Goal: Information Seeking & Learning: Learn about a topic

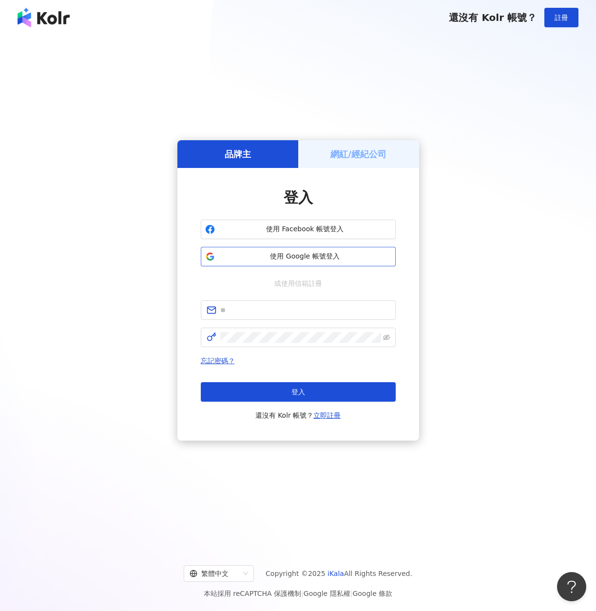
click at [297, 259] on span "使用 Google 帳號登入" at bounding box center [305, 257] width 172 height 10
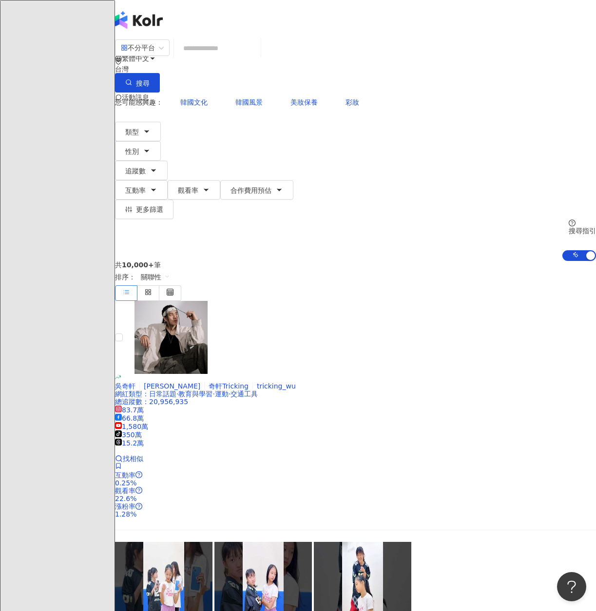
click at [235, 57] on input "search" at bounding box center [217, 48] width 79 height 19
type input "*"
type input "***"
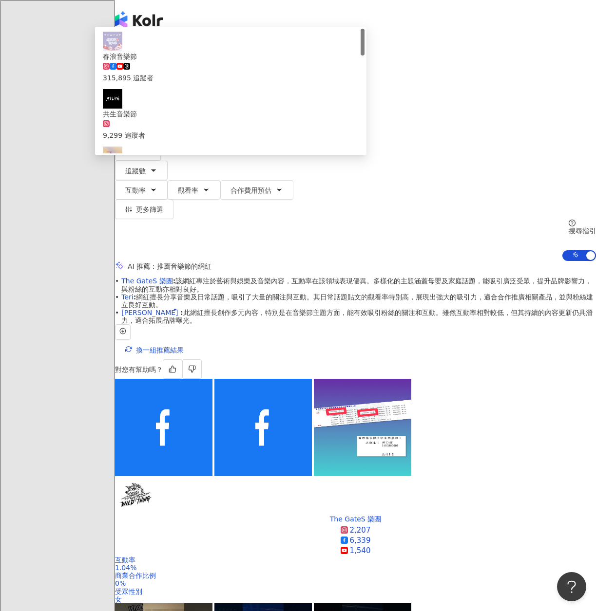
click at [150, 128] on icon "button" at bounding box center [147, 132] width 8 height 8
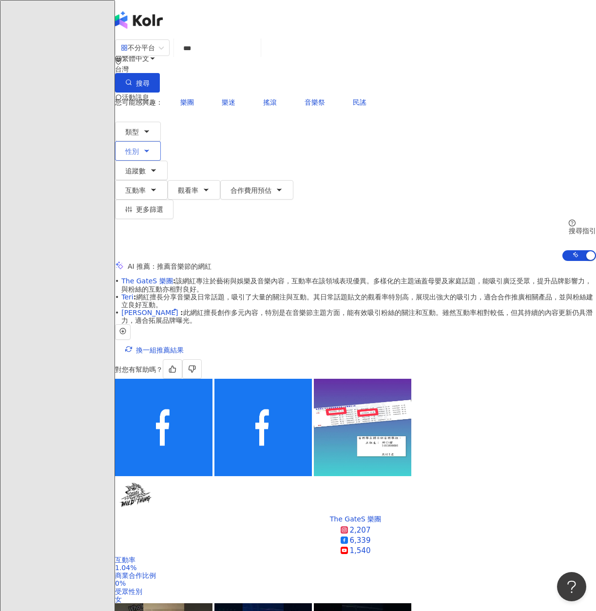
click at [161, 141] on button "性別" at bounding box center [138, 150] width 46 height 19
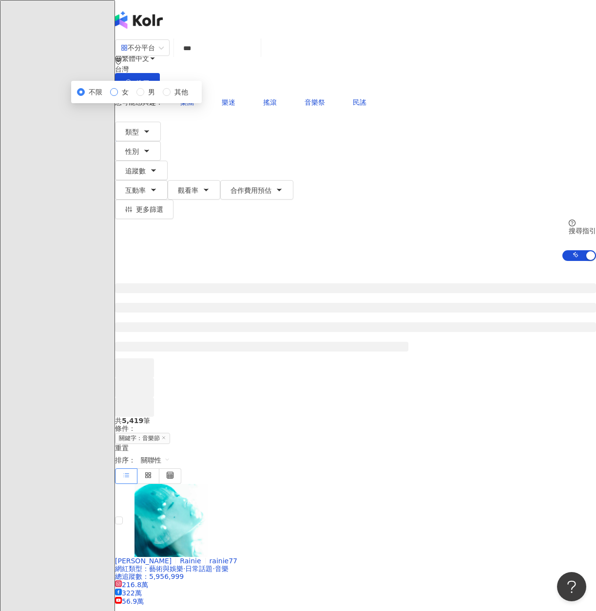
click at [132, 97] on span "女" at bounding box center [125, 92] width 15 height 11
click at [146, 167] on span "追蹤數" at bounding box center [135, 171] width 20 height 8
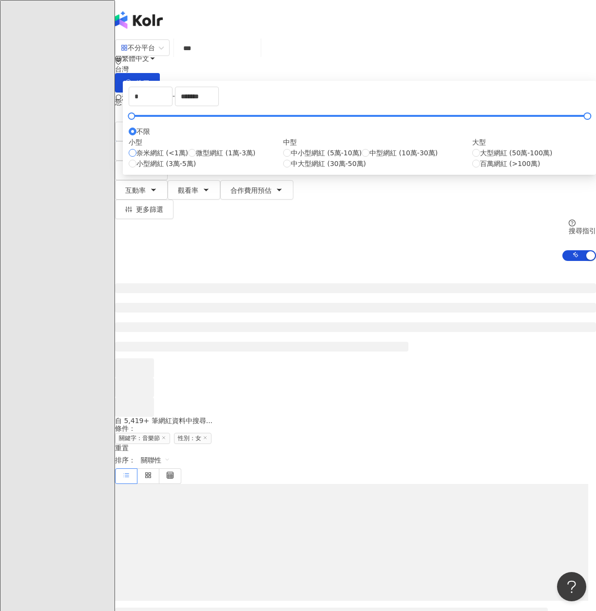
click at [188, 158] on span "奈米網紅 (<1萬)" at bounding box center [162, 153] width 52 height 11
type input "****"
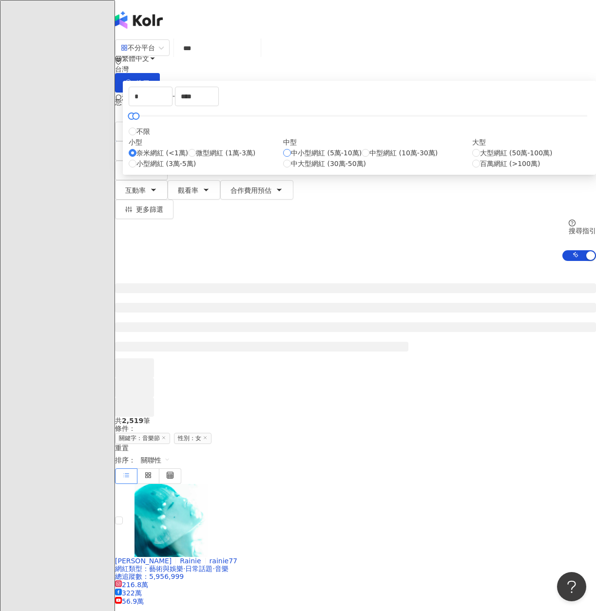
click at [336, 158] on span "中小型網紅 (5萬-10萬)" at bounding box center [326, 153] width 71 height 11
type input "*****"
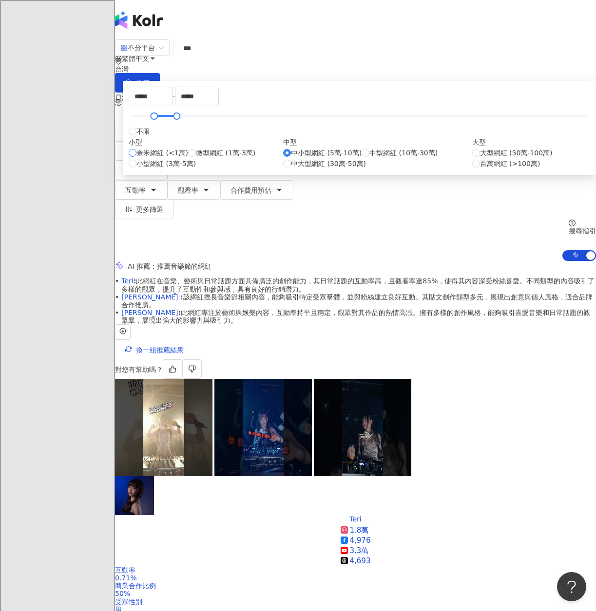
click at [188, 158] on span "奈米網紅 (<1萬)" at bounding box center [162, 153] width 52 height 11
type input "*"
type input "****"
click at [528, 139] on div "您可能感興趣： 樂團 樂迷 搖滾 音樂祭 民謠 類型 性別 追蹤數 互動率 觀看率 合作費用預估 更多篩選 不限 女 男 其他 * - **** 不限 小型 …" at bounding box center [355, 177] width 481 height 169
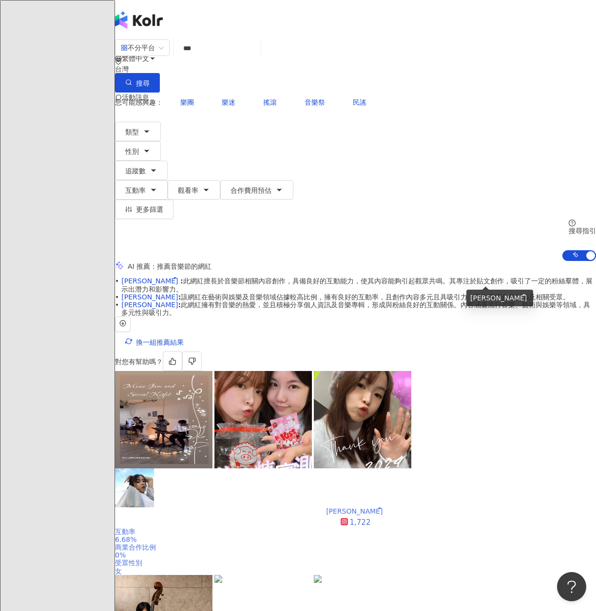
click at [385, 507] on div "Chloe Lui ྀིྀི" at bounding box center [355, 511] width 59 height 8
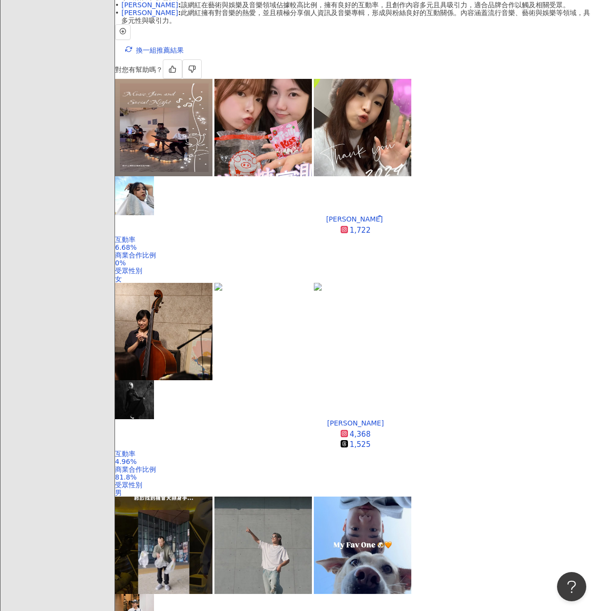
scroll to position [390, 0]
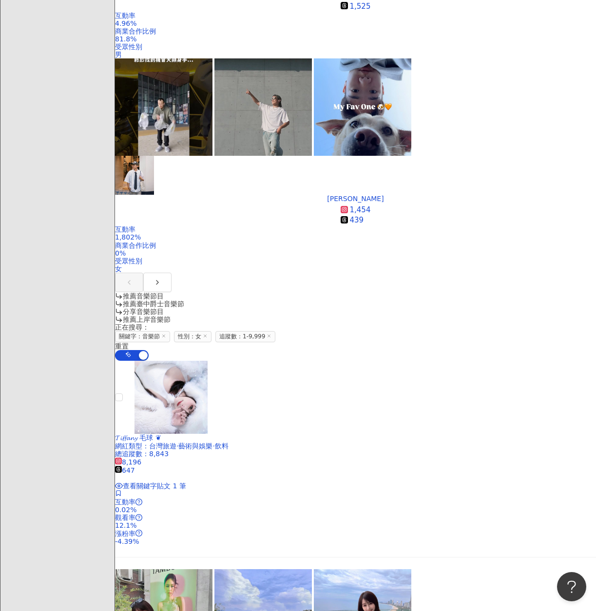
scroll to position [828, 0]
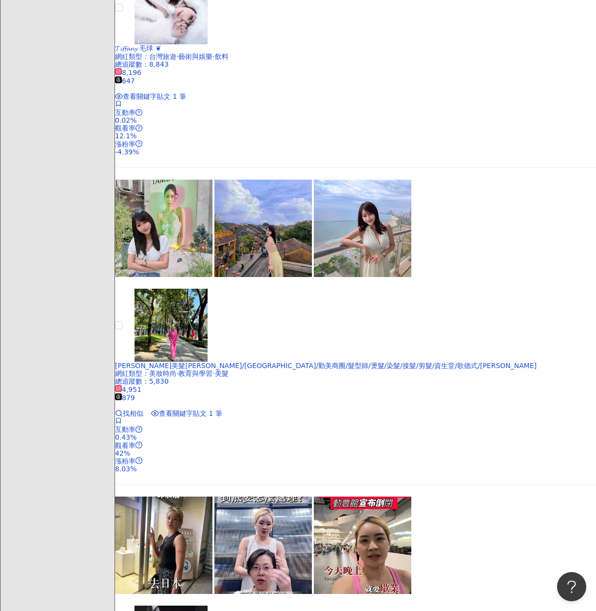
scroll to position [1266, 0]
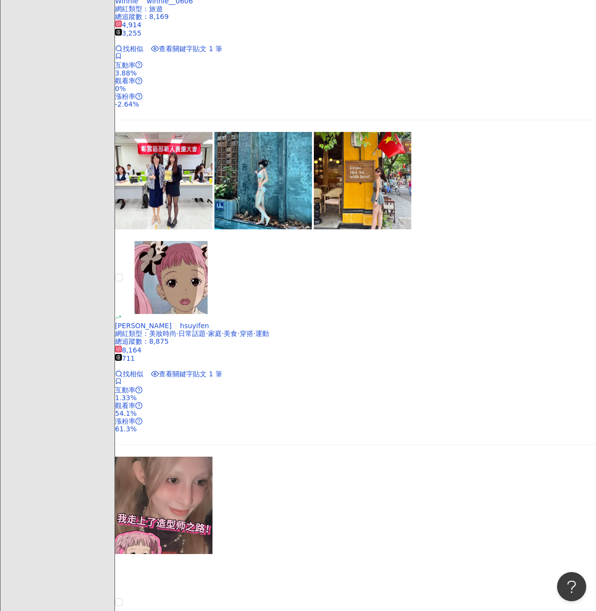
scroll to position [1899, 0]
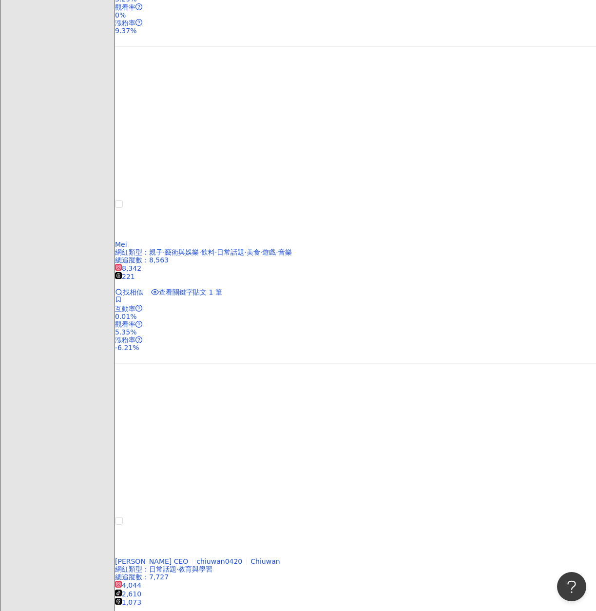
scroll to position [1802, 0]
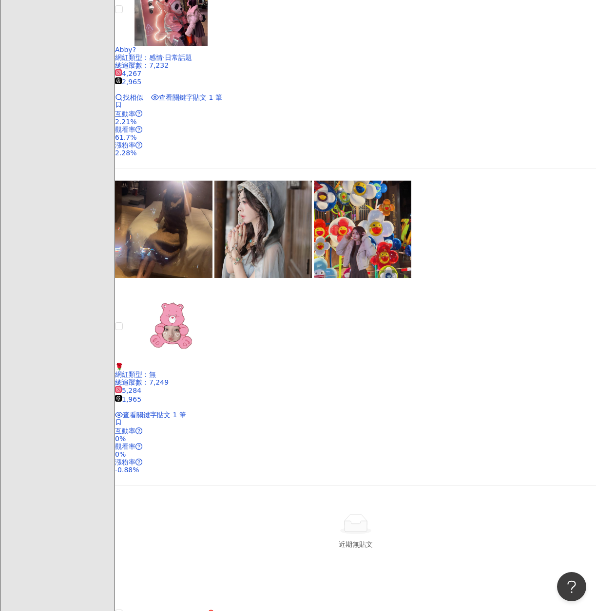
scroll to position [1851, 0]
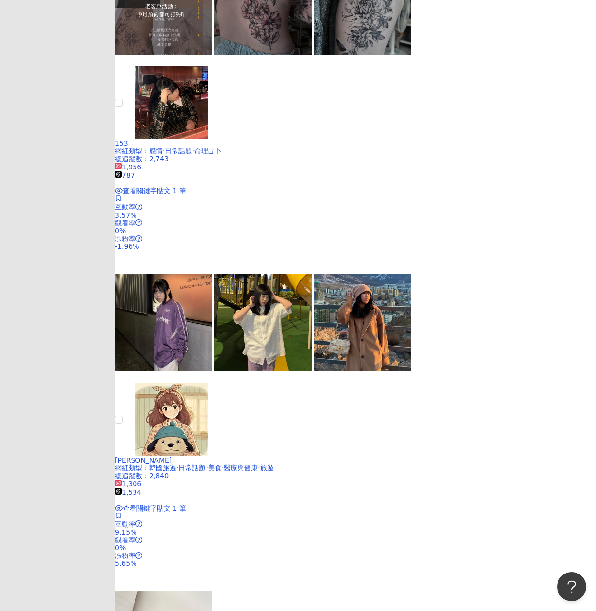
scroll to position [1846, 0]
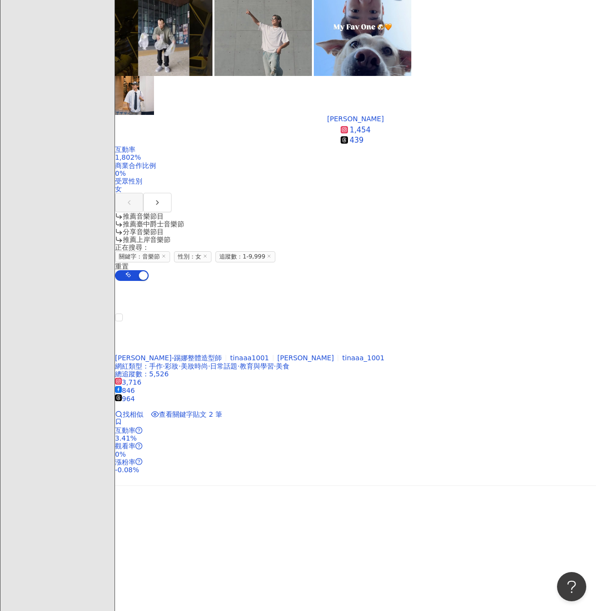
scroll to position [1923, 0]
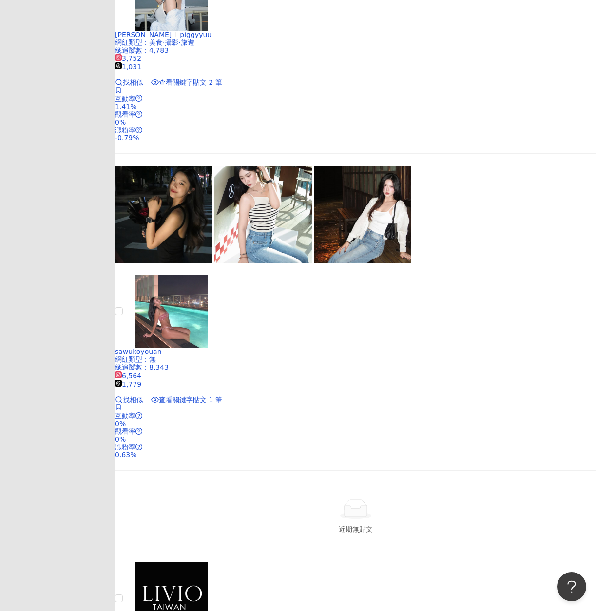
scroll to position [1874, 0]
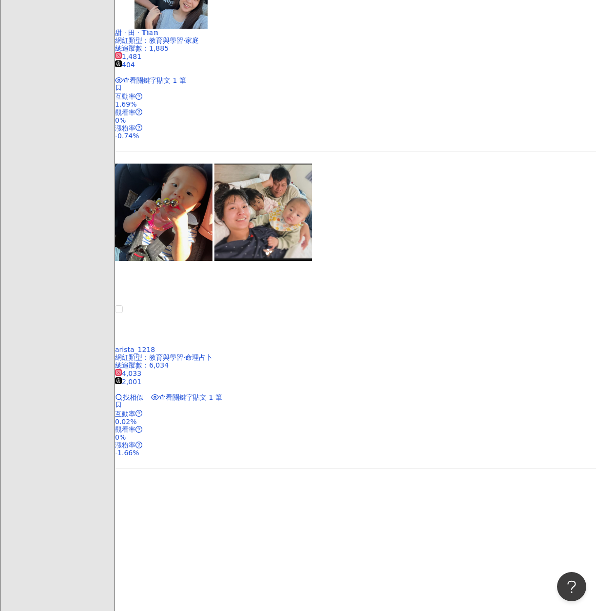
scroll to position [1502, 0]
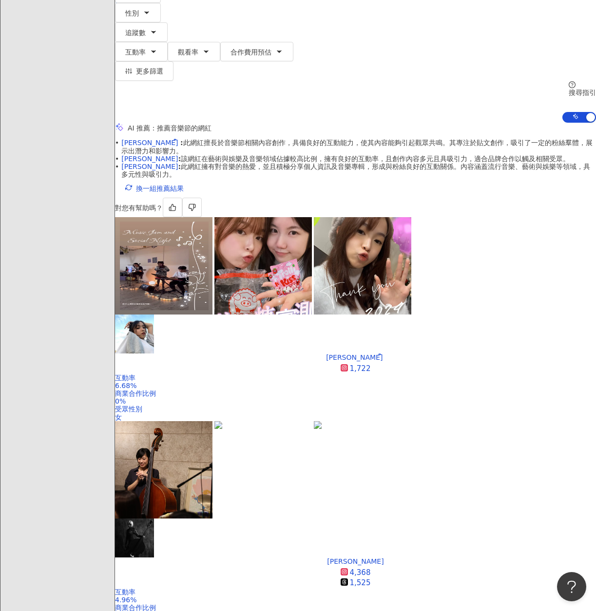
scroll to position [0, 0]
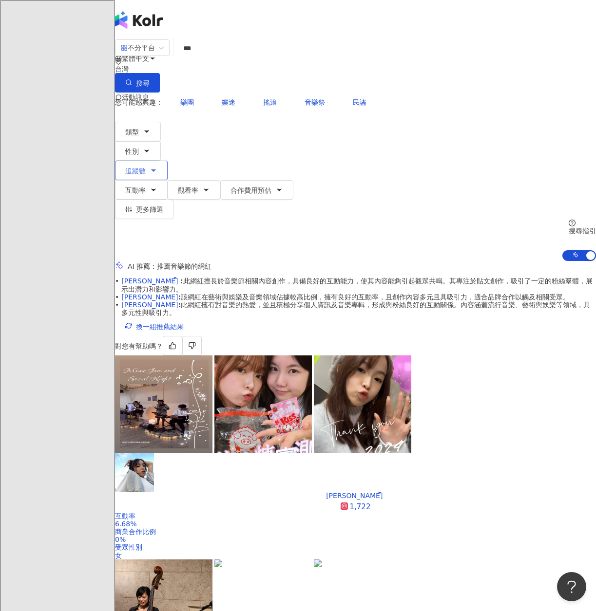
click at [168, 161] on button "追蹤數" at bounding box center [141, 170] width 53 height 19
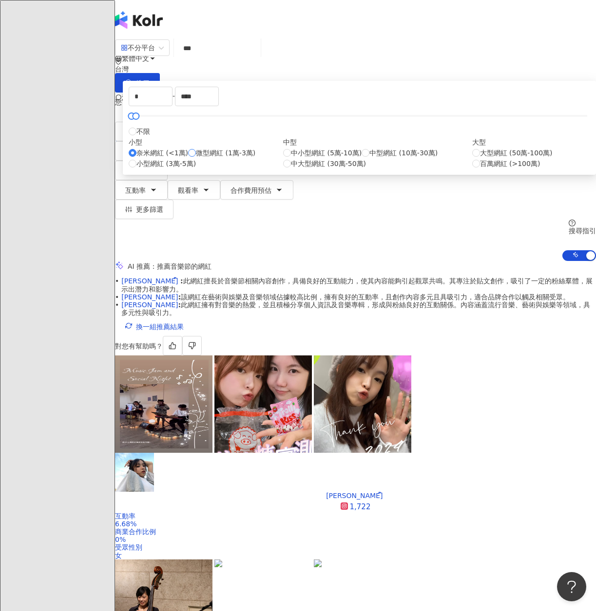
click at [255, 158] on span "微型網紅 (1萬-3萬)" at bounding box center [225, 153] width 59 height 11
type input "*****"
click at [343, 75] on div "不分平台 *** 台灣 搜尋 f7a68e9b-4ac9-4e20-91d4-fe1695e4cc26 ea76e0f6-e597-4509-acec-edf…" at bounding box center [355, 150] width 481 height 222
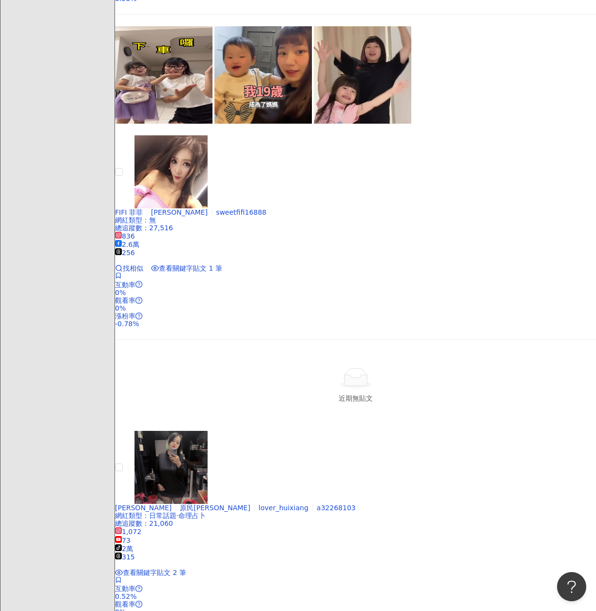
scroll to position [1710, 0]
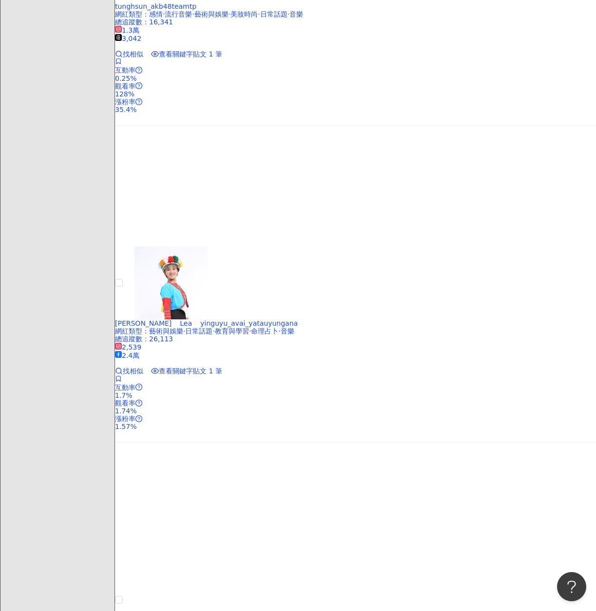
scroll to position [1538, 0]
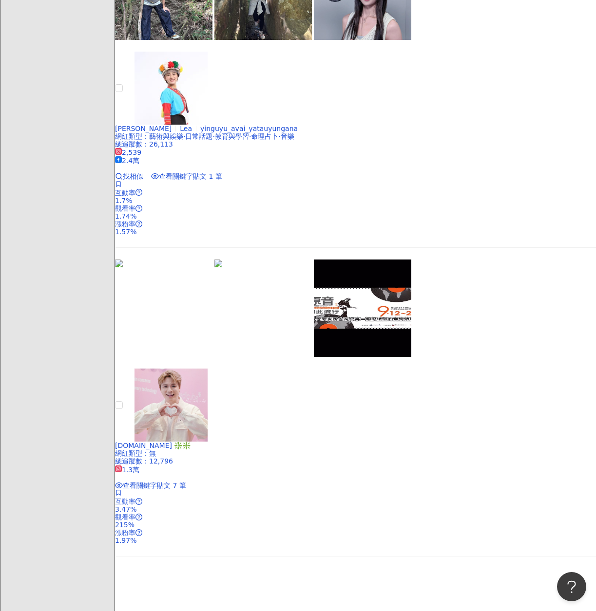
scroll to position [1732, 0]
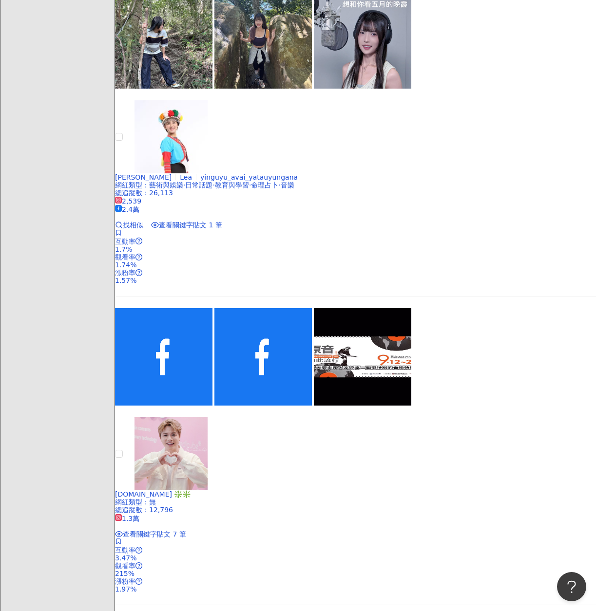
scroll to position [1879, 0]
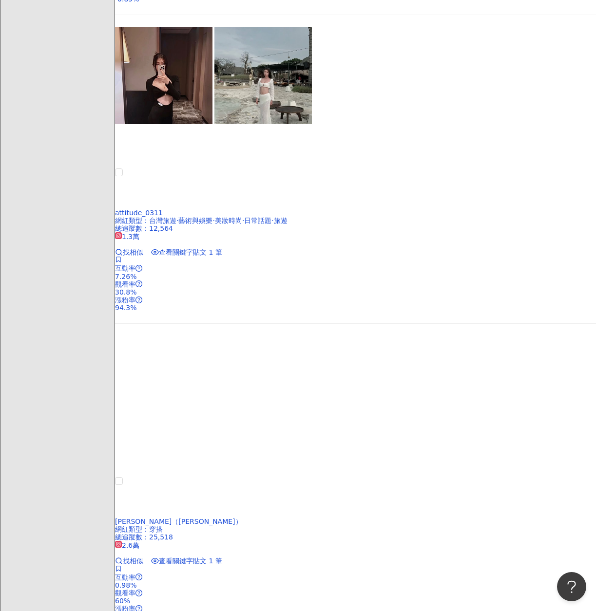
scroll to position [1572, 0]
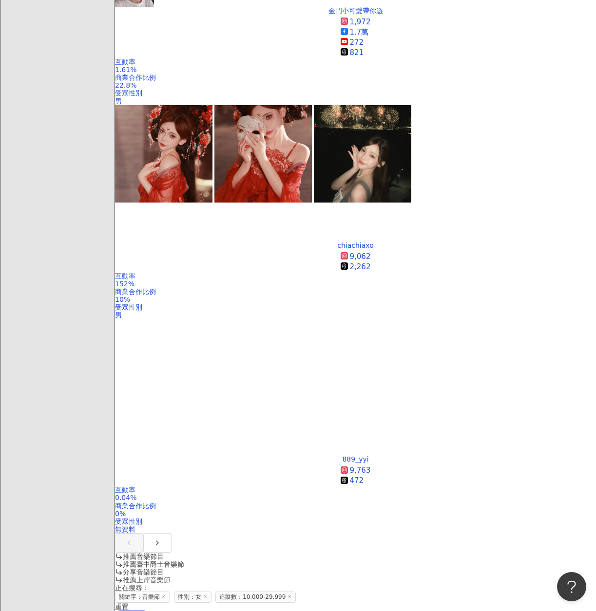
scroll to position [355, 0]
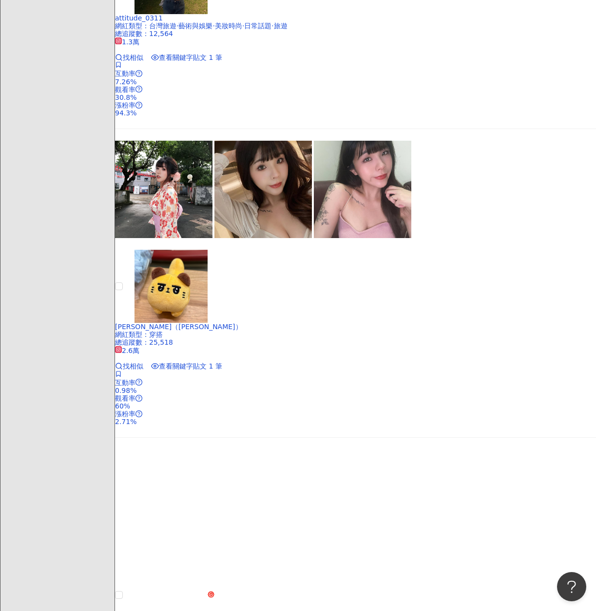
scroll to position [1864, 0]
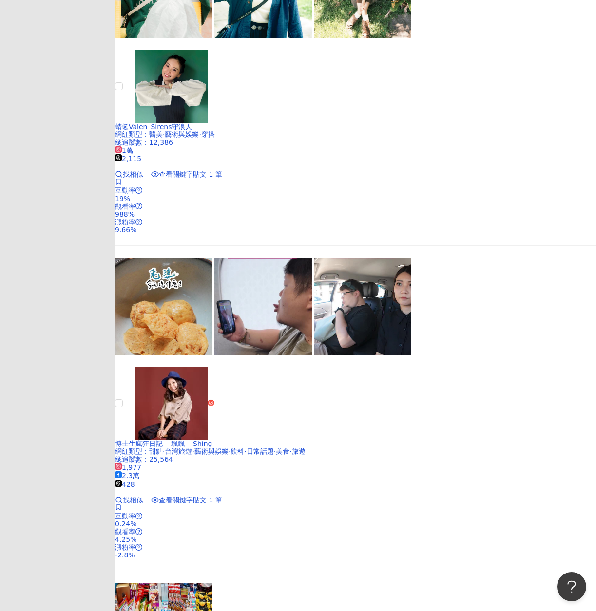
scroll to position [1553, 0]
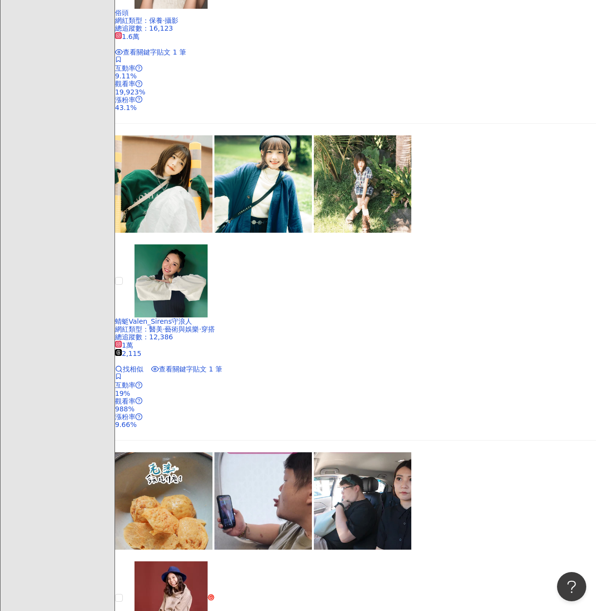
scroll to position [1358, 0]
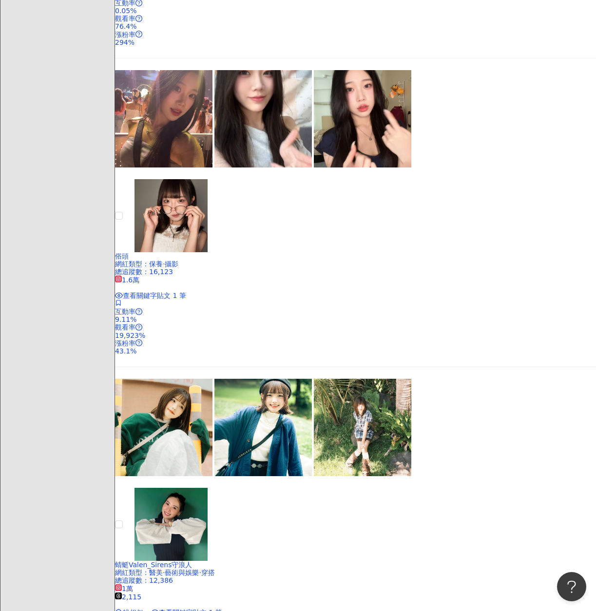
scroll to position [1212, 0]
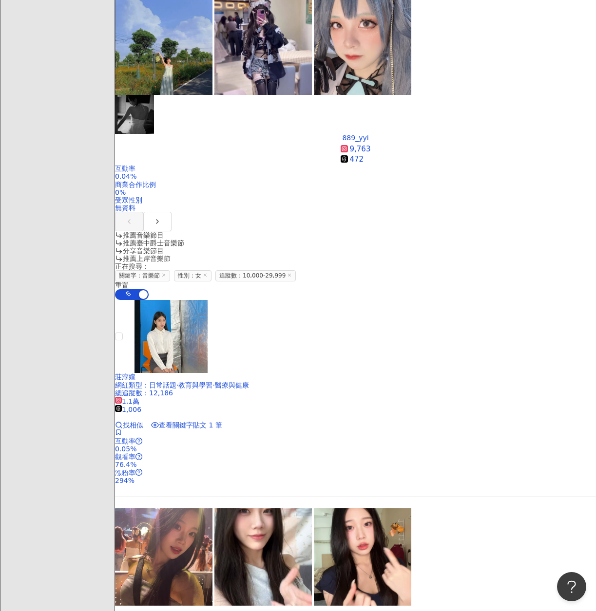
scroll to position [773, 0]
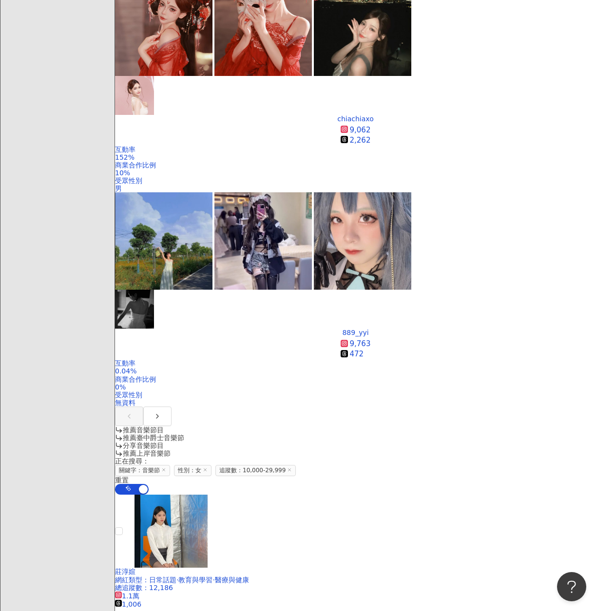
scroll to position [725, 0]
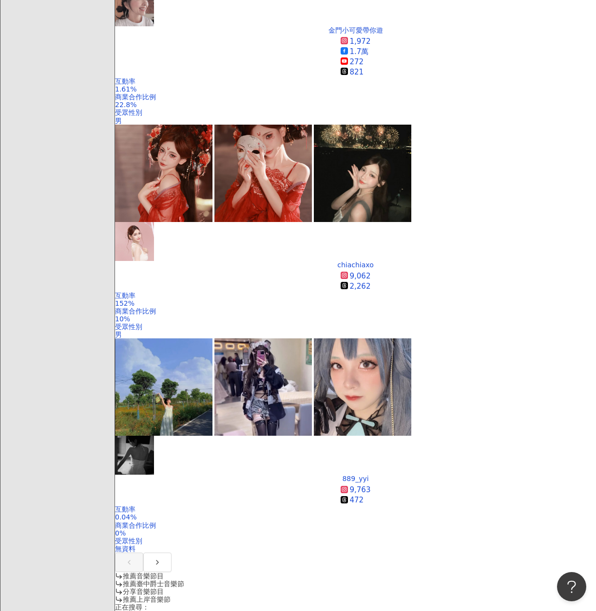
scroll to position [384, 0]
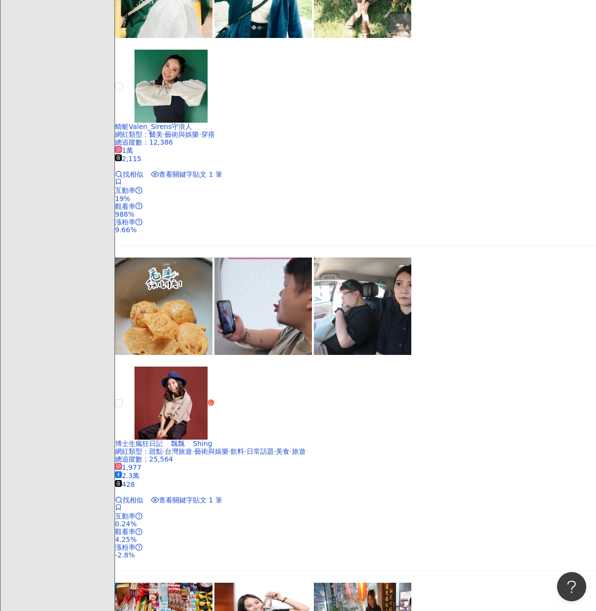
scroll to position [1894, 0]
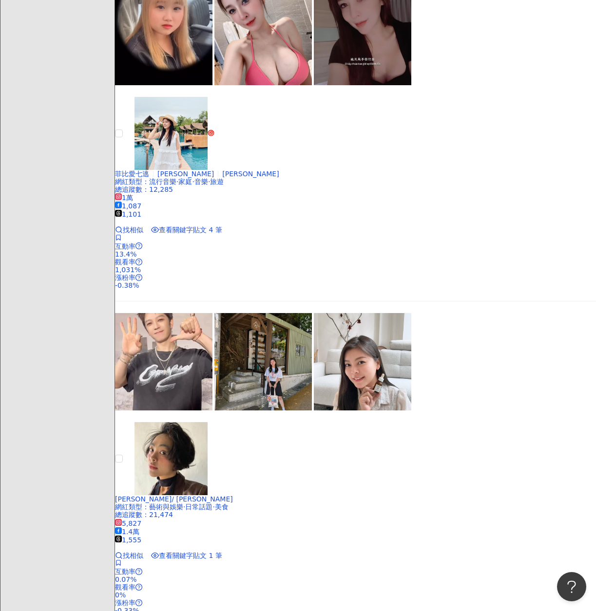
scroll to position [1562, 0]
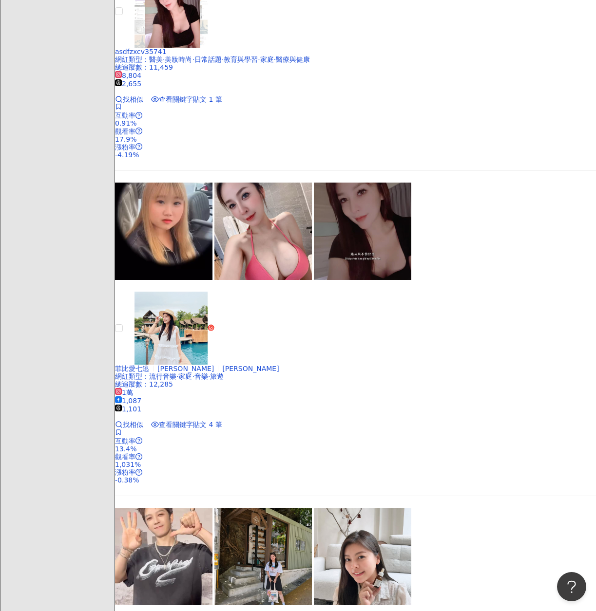
scroll to position [1319, 0]
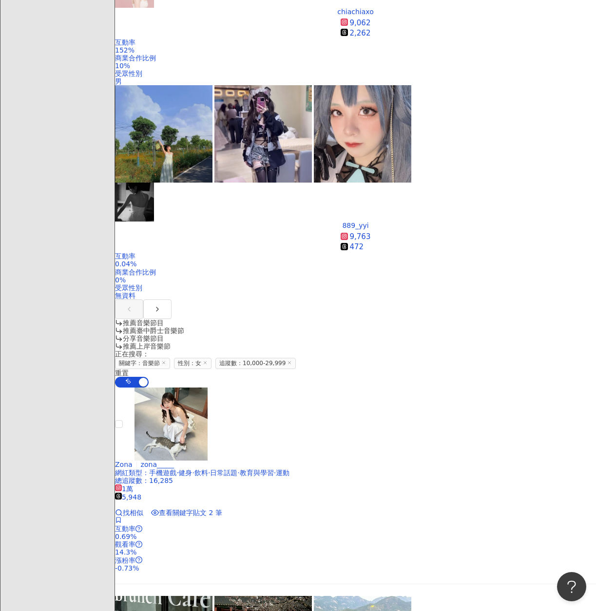
scroll to position [686, 0]
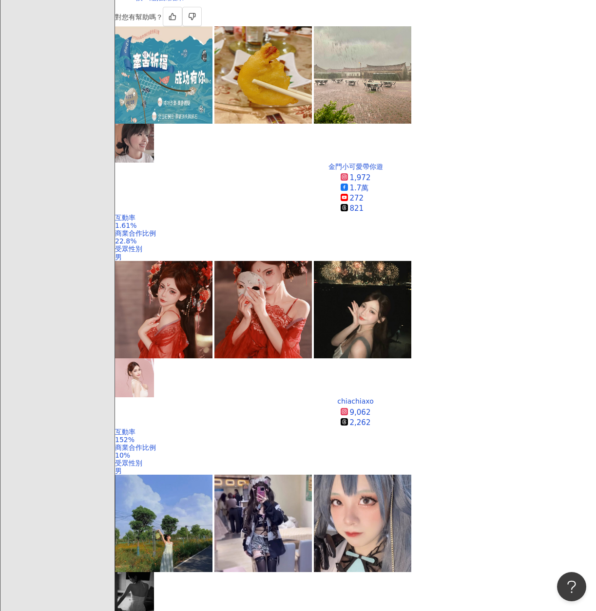
scroll to position [296, 0]
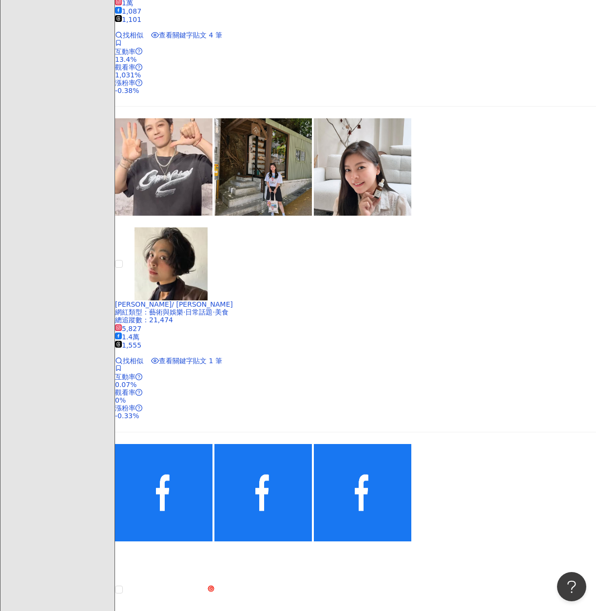
scroll to position [1903, 0]
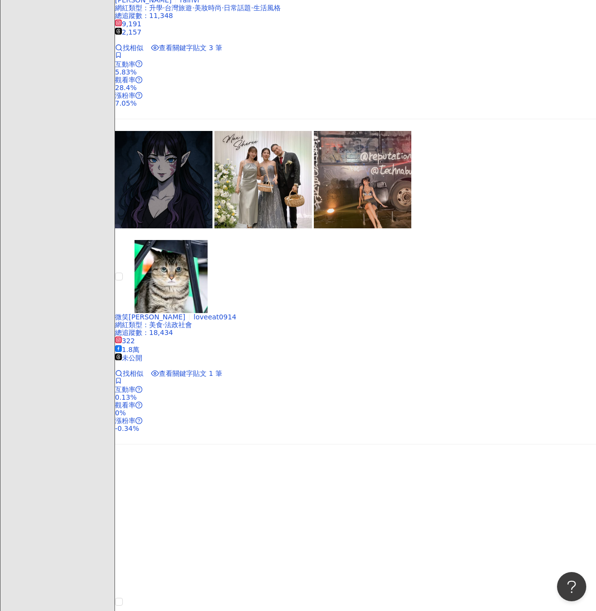
scroll to position [1688, 0]
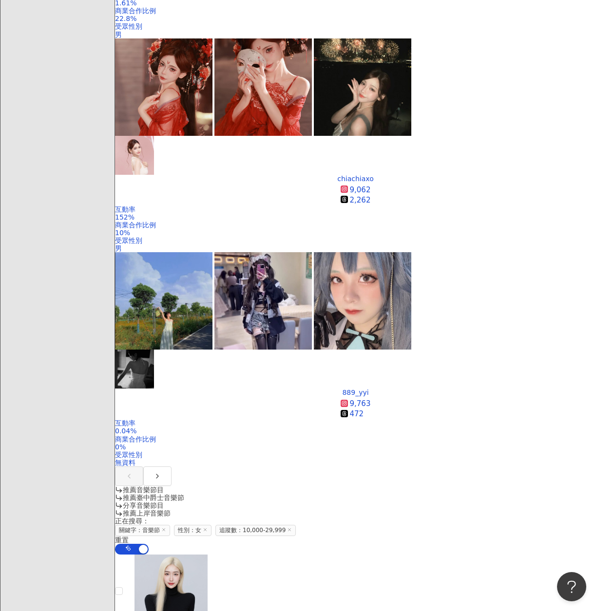
scroll to position [324, 0]
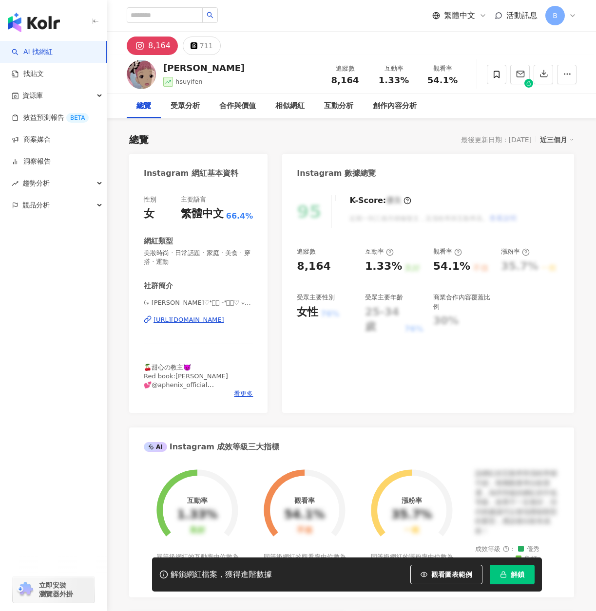
click at [210, 321] on div "https://www.instagram.com/hsuyifen/" at bounding box center [188, 320] width 71 height 9
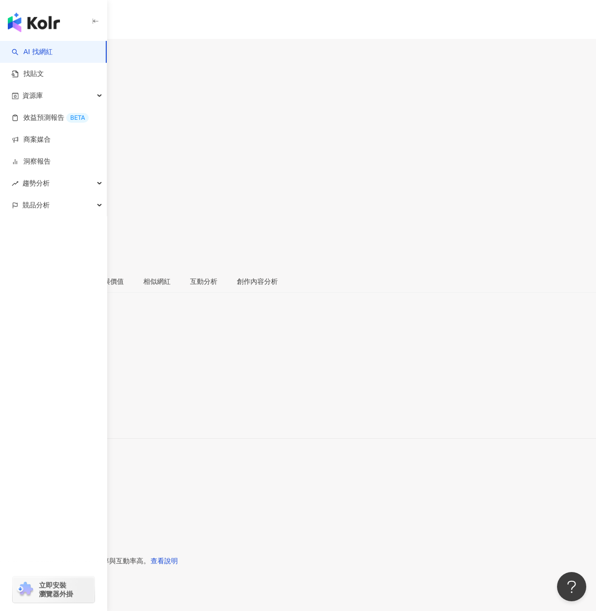
click at [86, 418] on div "https://www.instagram.com/giuelam/" at bounding box center [48, 422] width 76 height 8
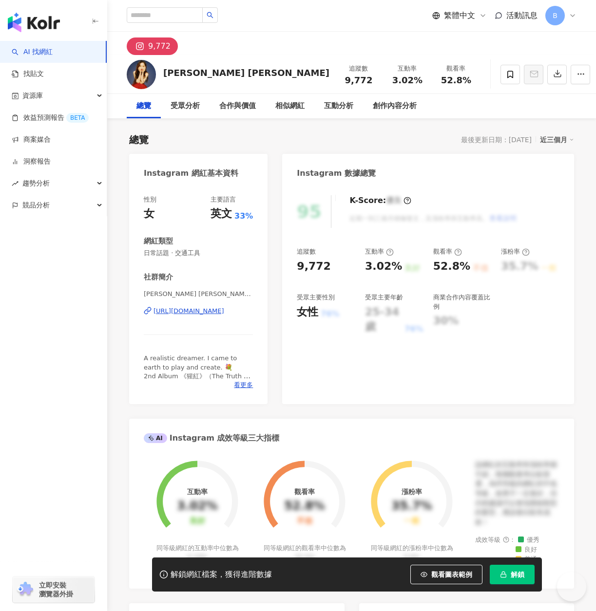
click at [202, 310] on div "https://www.instagram.com/fayyyechen19/" at bounding box center [188, 311] width 71 height 9
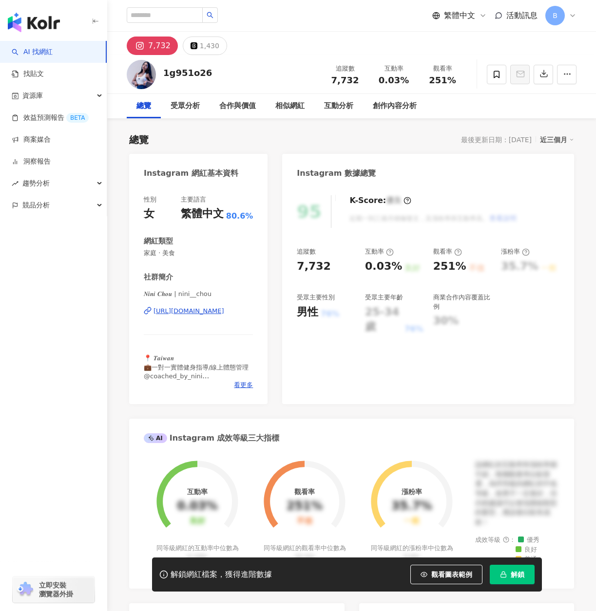
click at [168, 312] on div "[URL][DOMAIN_NAME]" at bounding box center [188, 311] width 71 height 9
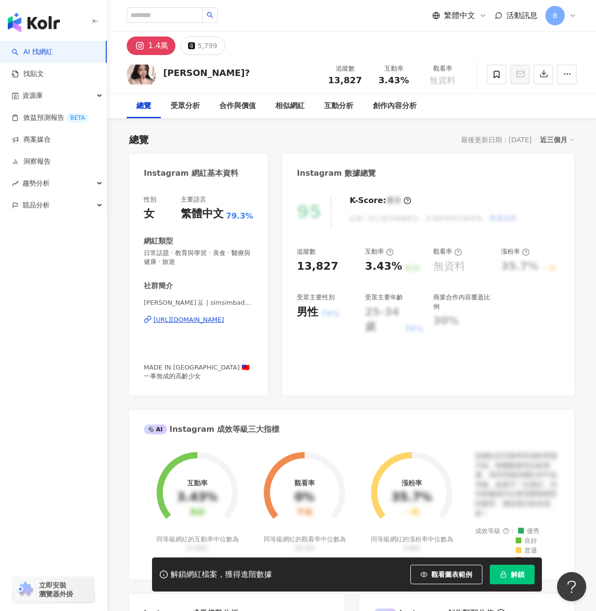
click at [217, 321] on div "https://www.instagram.com/simsimbadass/" at bounding box center [188, 320] width 71 height 9
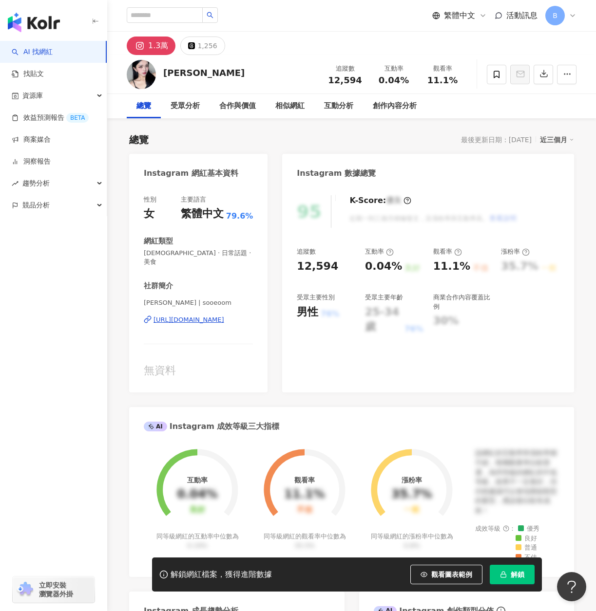
drag, startPoint x: 412, startPoint y: 353, endPoint x: 179, endPoint y: 313, distance: 236.2
click at [179, 316] on div "https://www.instagram.com/sooeoom/" at bounding box center [188, 320] width 71 height 9
click at [517, 575] on span "解鎖" at bounding box center [517, 575] width 14 height 8
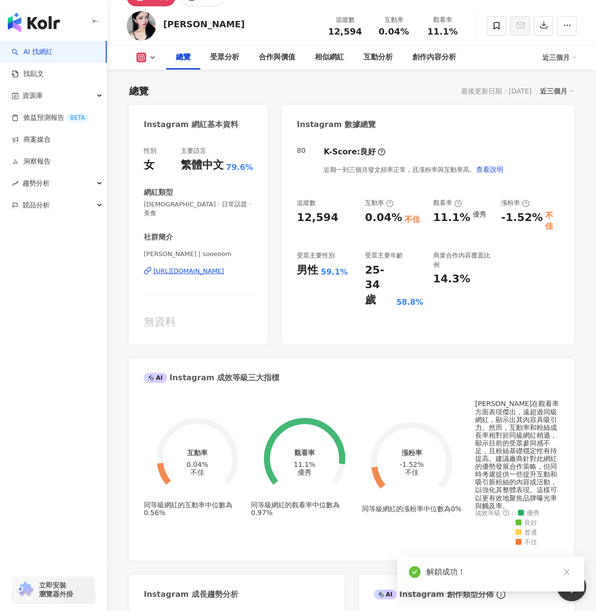
scroll to position [828, 0]
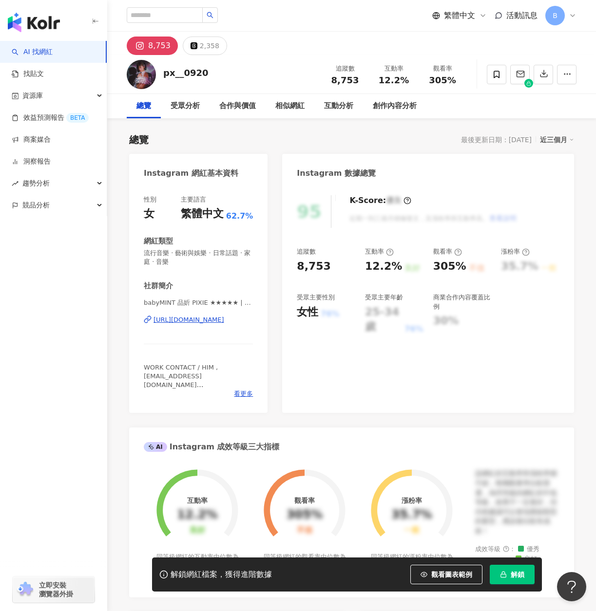
click at [171, 316] on div "[URL][DOMAIN_NAME]" at bounding box center [188, 320] width 71 height 9
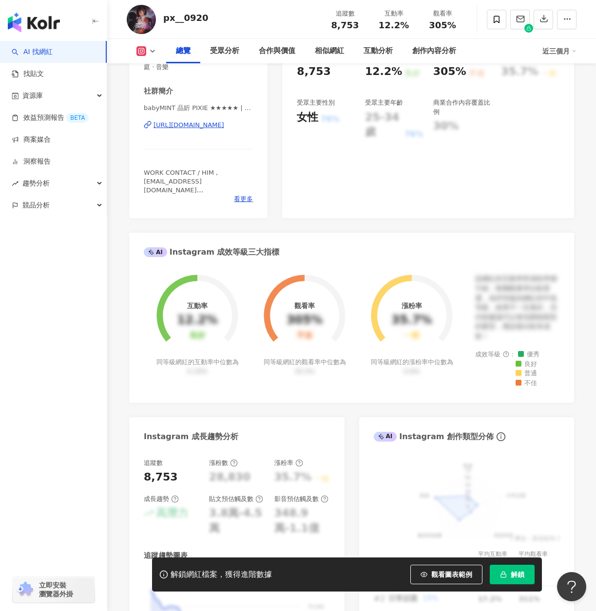
scroll to position [438, 0]
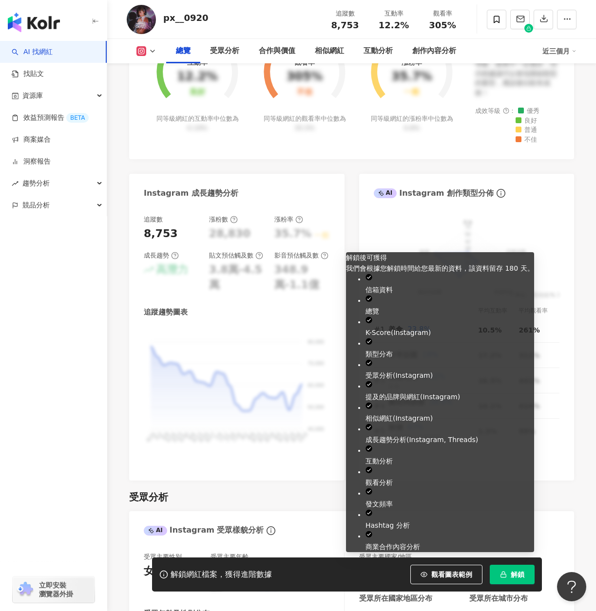
click at [517, 566] on button "解鎖" at bounding box center [511, 574] width 45 height 19
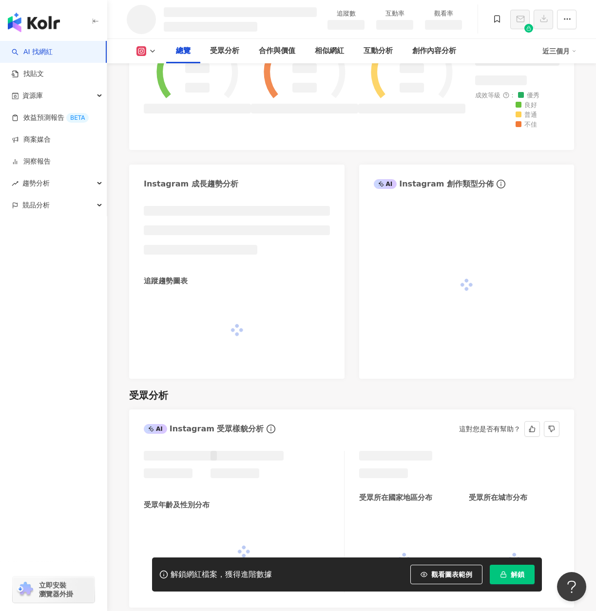
scroll to position [374, 0]
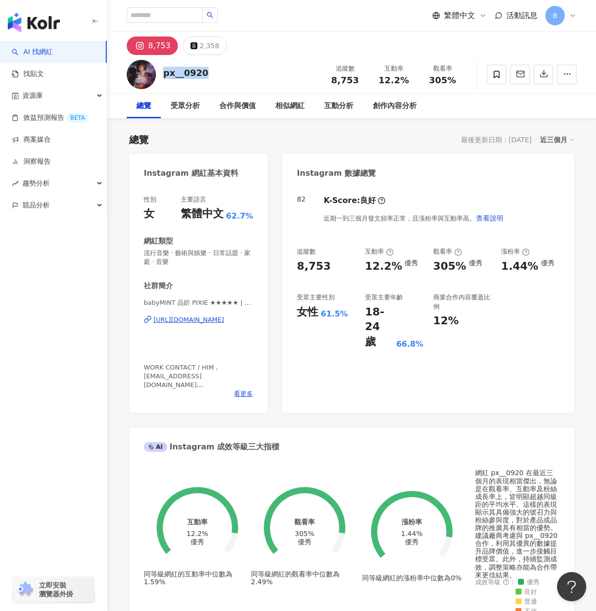
drag, startPoint x: 182, startPoint y: 73, endPoint x: 164, endPoint y: 73, distance: 18.5
click at [164, 73] on div "px__0920 追蹤數 8,753 互動率 12.2% 觀看率 305%" at bounding box center [351, 74] width 489 height 38
drag, startPoint x: 438, startPoint y: 67, endPoint x: 451, endPoint y: 68, distance: 13.7
click at [451, 68] on div "觀看率" at bounding box center [442, 69] width 37 height 10
click at [456, 79] on div "305%" at bounding box center [442, 80] width 37 height 10
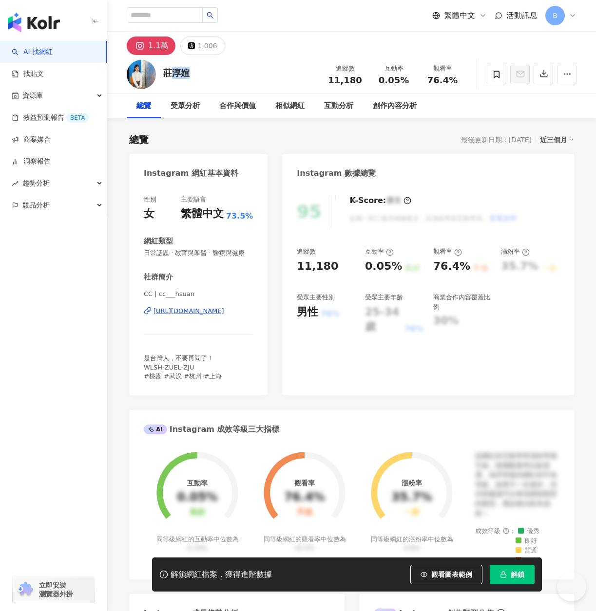
drag, startPoint x: 190, startPoint y: 69, endPoint x: 164, endPoint y: 71, distance: 26.4
click at [164, 71] on div "莊淳媗 追蹤數 11,180 互動率 0.05% 觀看率 76.4%" at bounding box center [351, 74] width 489 height 38
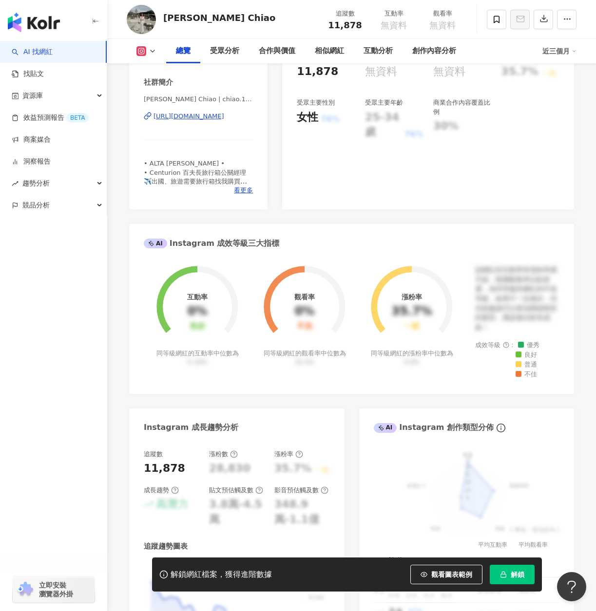
scroll to position [341, 0]
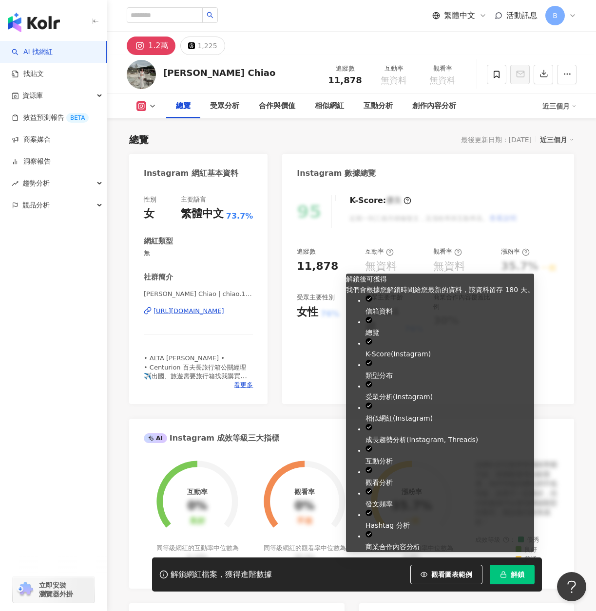
click at [511, 572] on span "解鎖" at bounding box center [517, 575] width 14 height 8
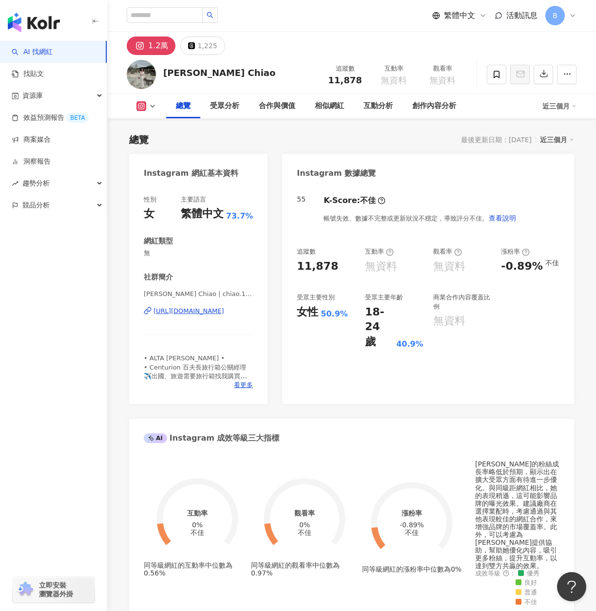
click at [173, 316] on div "https://www.instagram.com/chiao.1019/" at bounding box center [188, 311] width 71 height 9
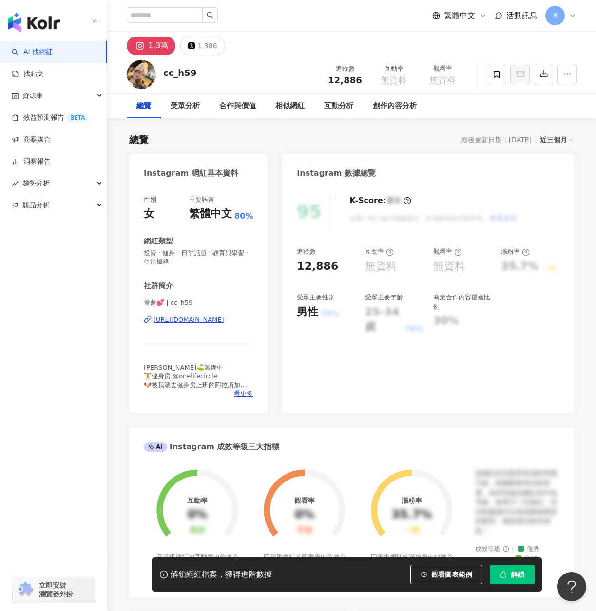
click at [224, 321] on div "https://www.instagram.com/cc_h59/" at bounding box center [188, 320] width 71 height 9
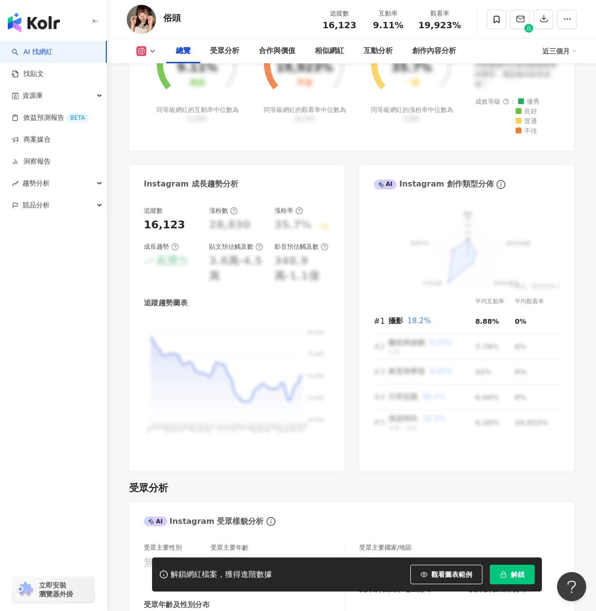
scroll to position [536, 0]
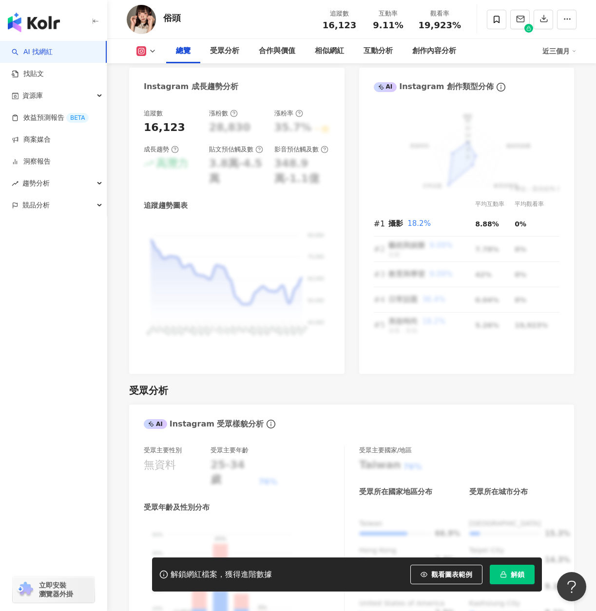
click at [518, 572] on span "解鎖" at bounding box center [517, 575] width 14 height 8
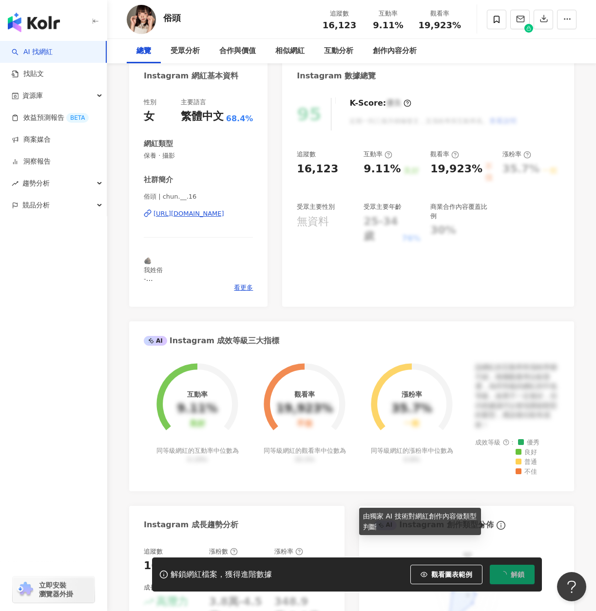
scroll to position [0, 0]
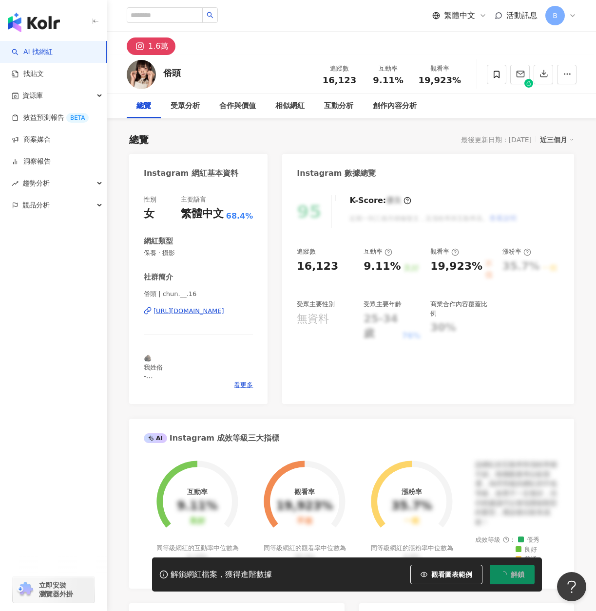
click at [210, 313] on div "https://www.instagram.com/chun.__.16/" at bounding box center [188, 311] width 71 height 9
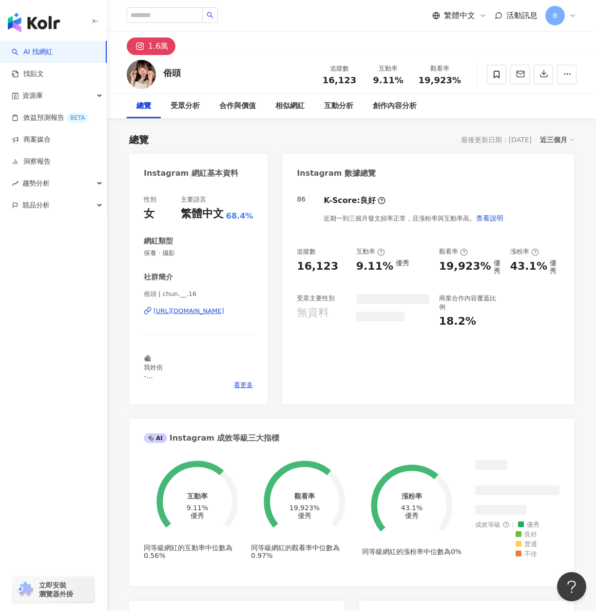
drag, startPoint x: 189, startPoint y: 69, endPoint x: 169, endPoint y: 70, distance: 20.5
click at [164, 69] on div "俗頭 追蹤數 16,123 互動率 9.11% 觀看率 19,923%" at bounding box center [351, 74] width 489 height 38
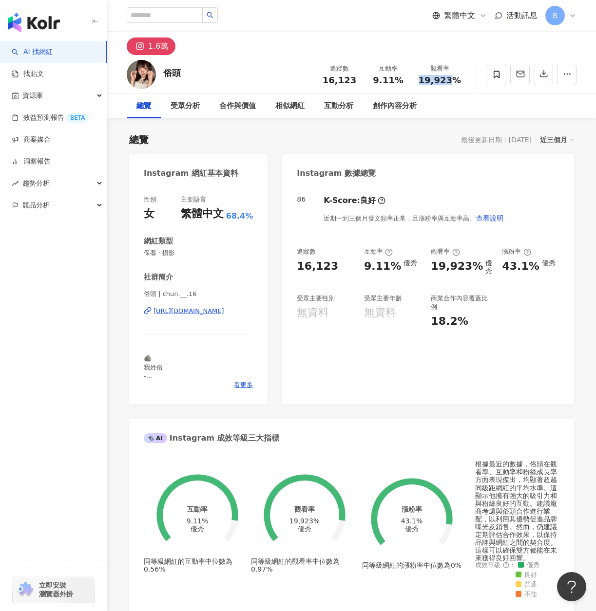
drag, startPoint x: 424, startPoint y: 79, endPoint x: 451, endPoint y: 83, distance: 27.5
click at [451, 83] on span "19,923%" at bounding box center [439, 80] width 43 height 10
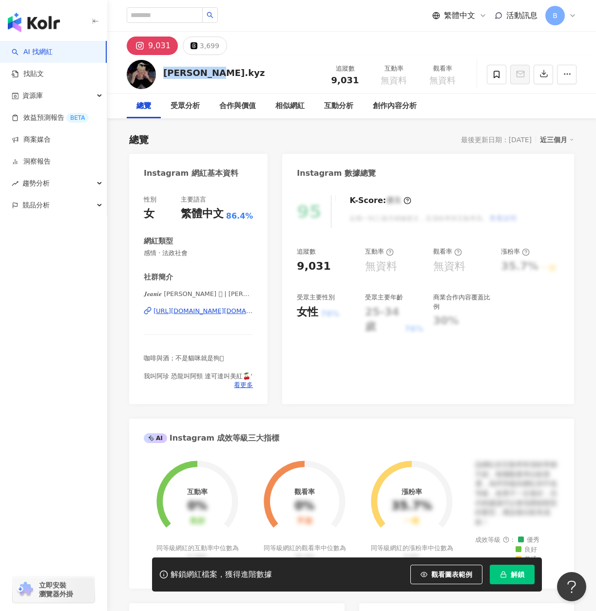
drag, startPoint x: 174, startPoint y: 73, endPoint x: 162, endPoint y: 73, distance: 12.2
click at [162, 73] on div "jeanie.kyz 追蹤數 9,031 互動率 無資料 觀看率 無資料" at bounding box center [351, 74] width 489 height 38
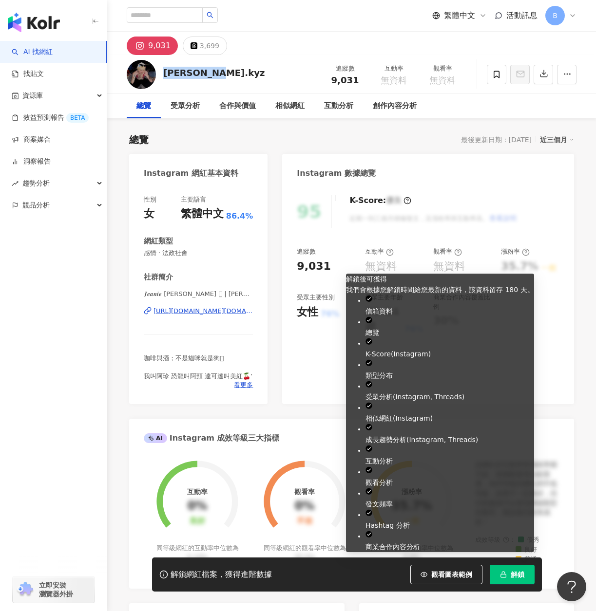
click at [514, 572] on span "解鎖" at bounding box center [517, 575] width 14 height 8
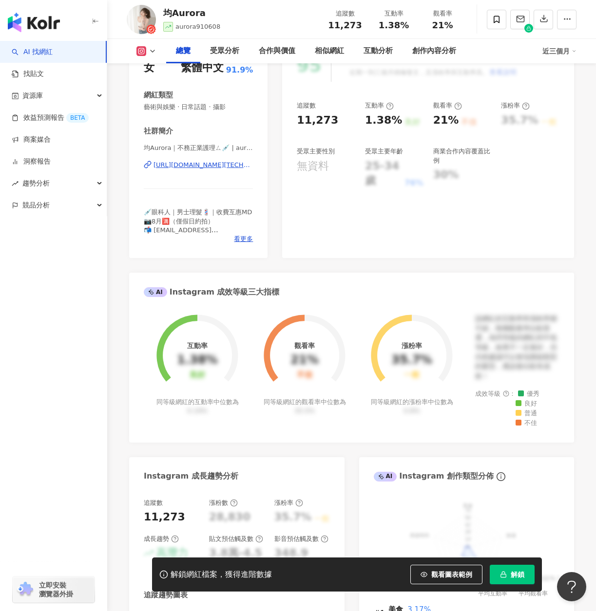
click at [183, 165] on div "https://www.instagram.com/aurora_0.6.0.8/" at bounding box center [202, 165] width 99 height 9
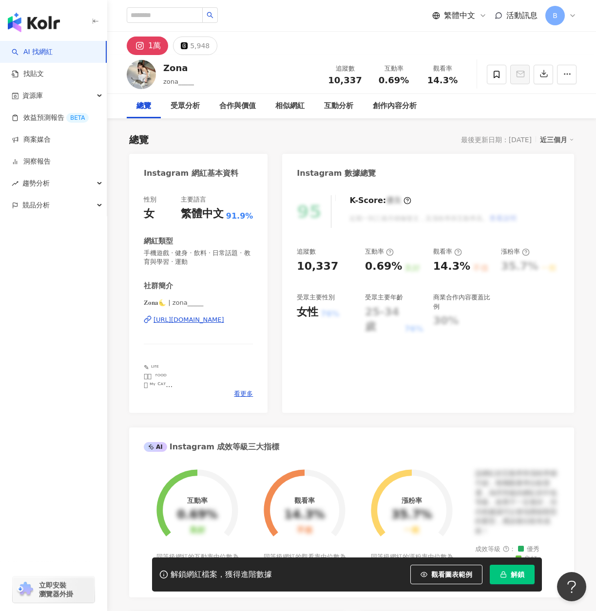
click at [514, 575] on span "解鎖" at bounding box center [517, 575] width 14 height 8
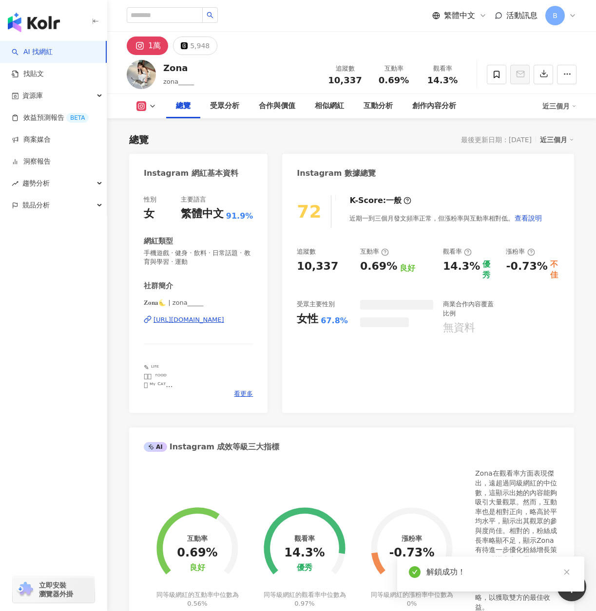
drag, startPoint x: 439, startPoint y: 267, endPoint x: 453, endPoint y: 268, distance: 14.2
click at [464, 266] on div "追蹤數 10,337 互動率 0.69% 良好 觀看率 14.3% 優秀 漲粉率 -0.73% 不佳 受眾主要性別 女性 67.8% 商業合作內容覆蓋比例 無…" at bounding box center [428, 291] width 263 height 88
click at [446, 268] on div "14.3%" at bounding box center [461, 270] width 37 height 22
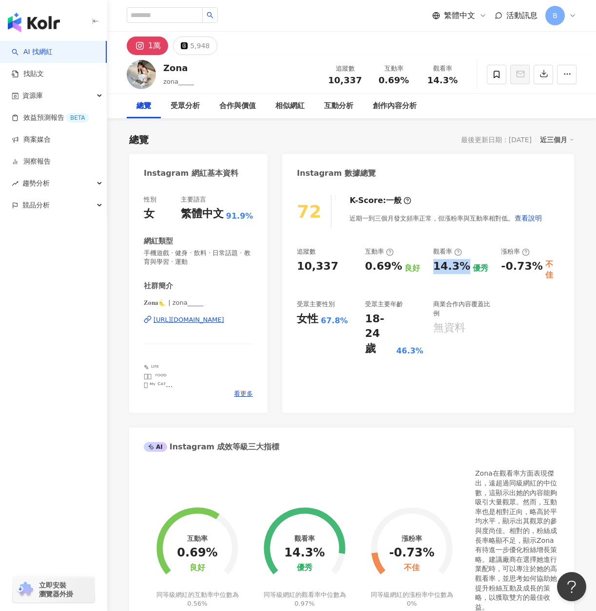
drag, startPoint x: 441, startPoint y: 267, endPoint x: 464, endPoint y: 270, distance: 23.1
click at [464, 270] on div "14.3%" at bounding box center [451, 266] width 37 height 15
click at [204, 319] on div "[URL][DOMAIN_NAME]" at bounding box center [188, 320] width 71 height 9
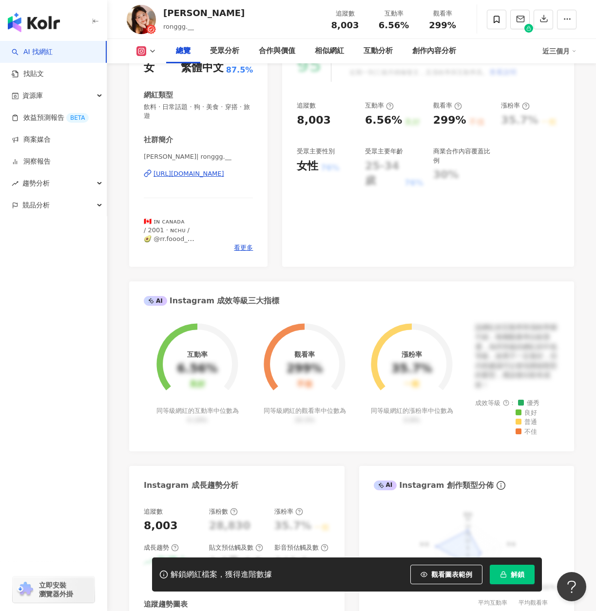
scroll to position [292, 0]
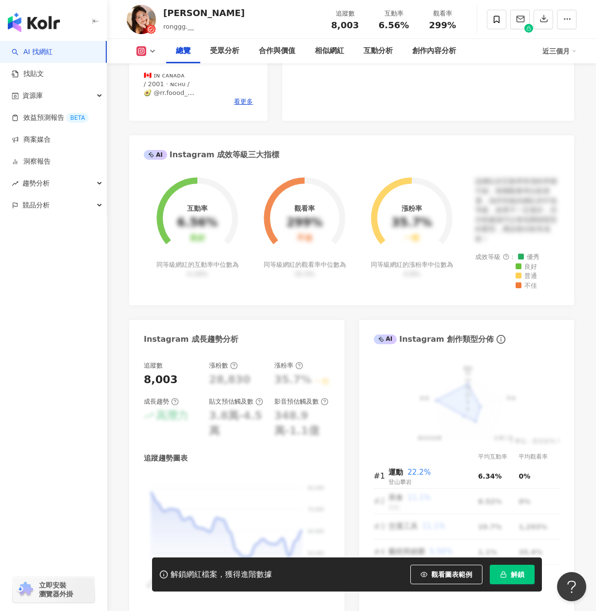
click at [520, 573] on span "解鎖" at bounding box center [517, 575] width 14 height 8
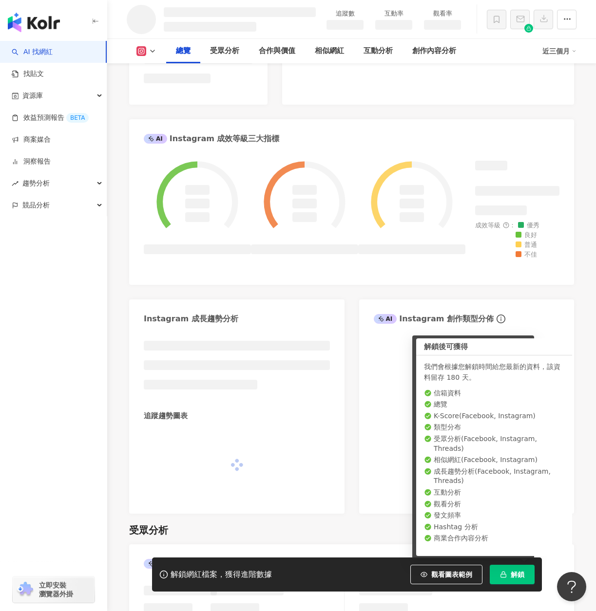
scroll to position [319, 0]
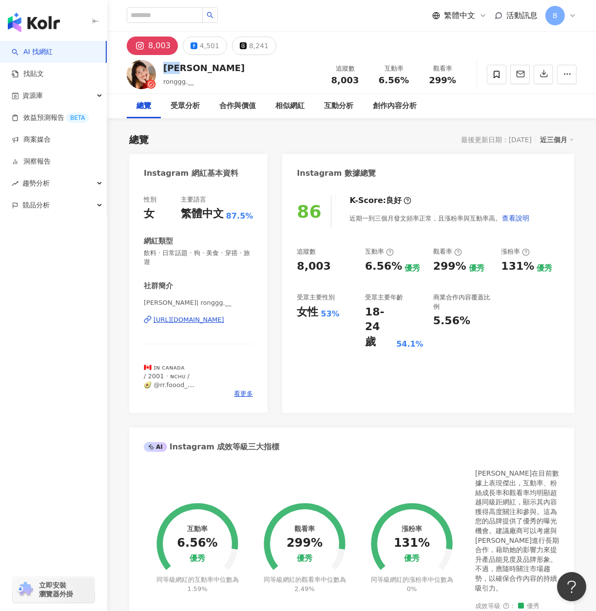
drag, startPoint x: 198, startPoint y: 69, endPoint x: 162, endPoint y: 70, distance: 35.6
click at [162, 70] on div "陳映蓉 ronggg.__ 追蹤數 8,003 互動率 6.56% 觀看率 299%" at bounding box center [351, 74] width 489 height 38
drag, startPoint x: 427, startPoint y: 79, endPoint x: 452, endPoint y: 81, distance: 25.9
click at [452, 81] on div "299%" at bounding box center [442, 80] width 37 height 10
copy span "299%"
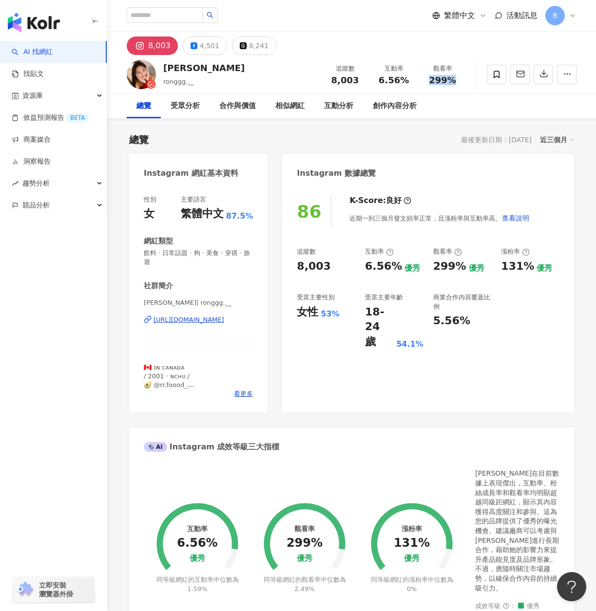
click at [208, 322] on div "[URL][DOMAIN_NAME]" at bounding box center [188, 320] width 71 height 9
click at [213, 321] on div "[URL][DOMAIN_NAME]" at bounding box center [188, 320] width 71 height 9
click at [240, 46] on icon at bounding box center [243, 45] width 7 height 7
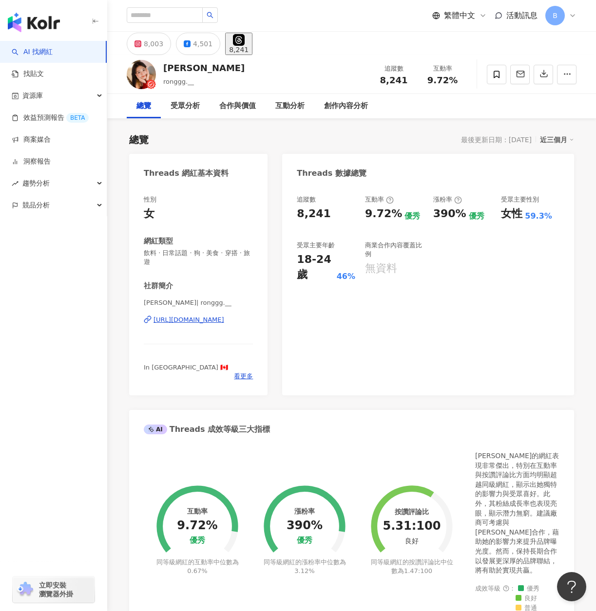
click at [175, 320] on div "[URL][DOMAIN_NAME]" at bounding box center [188, 320] width 71 height 9
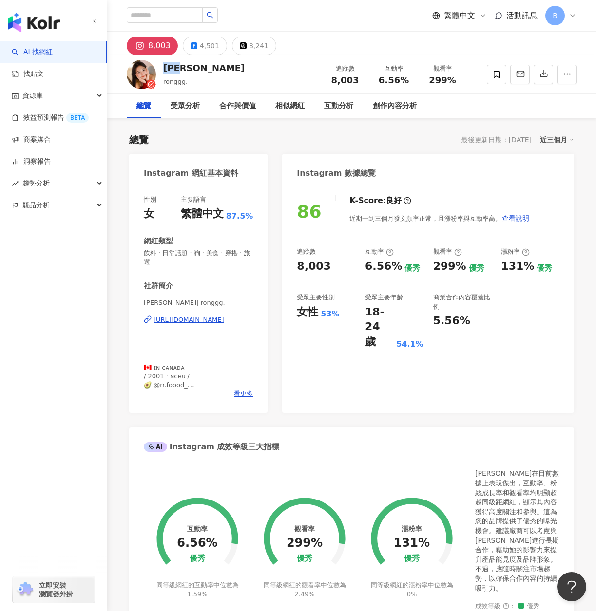
drag, startPoint x: 190, startPoint y: 69, endPoint x: 165, endPoint y: 71, distance: 25.4
click at [165, 71] on div "[PERSON_NAME]" at bounding box center [203, 68] width 81 height 12
click at [198, 319] on div "[URL][DOMAIN_NAME]" at bounding box center [188, 320] width 71 height 9
click at [257, 54] on button "8,241" at bounding box center [254, 46] width 44 height 19
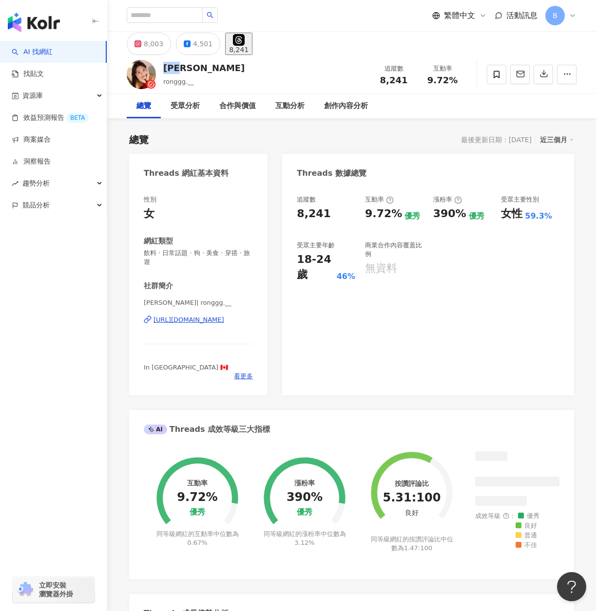
click at [197, 321] on div "[URL][DOMAIN_NAME]" at bounding box center [188, 320] width 71 height 9
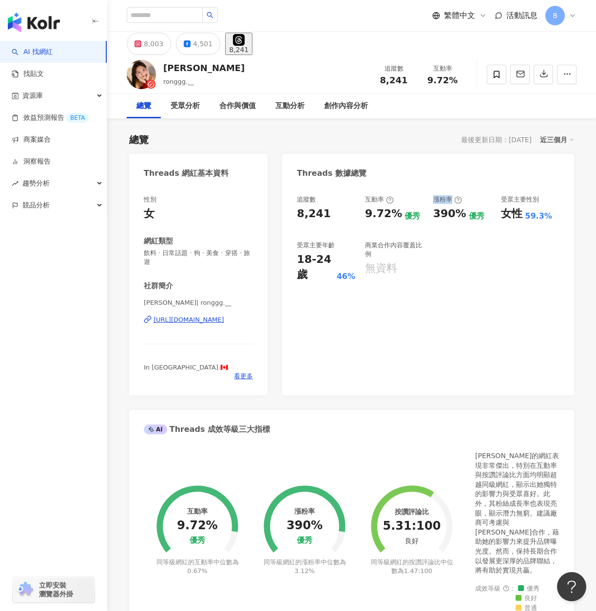
drag, startPoint x: 433, startPoint y: 198, endPoint x: 451, endPoint y: 200, distance: 17.7
click at [451, 200] on div "漲粉率" at bounding box center [447, 199] width 29 height 9
copy div "漲粉率"
drag, startPoint x: 440, startPoint y: 216, endPoint x: 462, endPoint y: 218, distance: 22.0
click at [462, 218] on div "追蹤數 8,241 互動率 9.72% 優秀 漲粉率 390% 優秀 受眾主要性別 女性 59.3% 受眾主要年齡 18-24 歲 46% 商業合作內容覆蓋比…" at bounding box center [428, 238] width 263 height 87
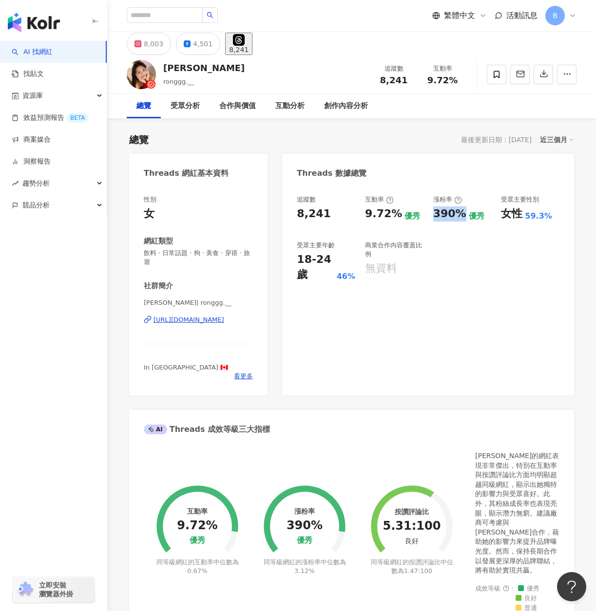
copy div "390%"
click at [440, 313] on div "追蹤數 8,241 互動率 9.72% 優秀 漲粉率 390% 優秀 受眾主要性別 女性 59.3% 受眾主要年齡 18-24 歲 46% 商業合作內容覆蓋比…" at bounding box center [428, 291] width 292 height 210
